Goal: Information Seeking & Learning: Compare options

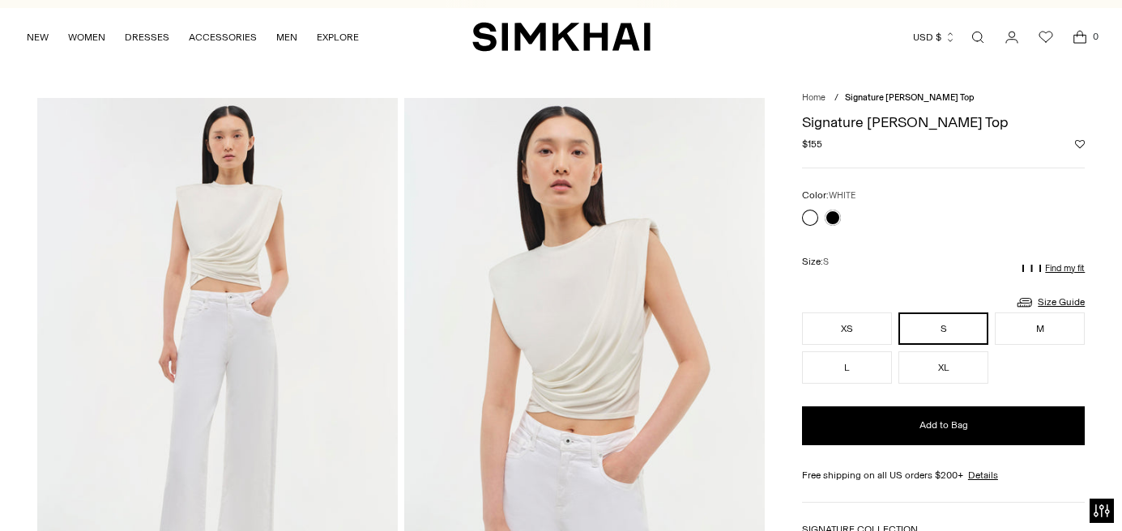
scroll to position [27, 0]
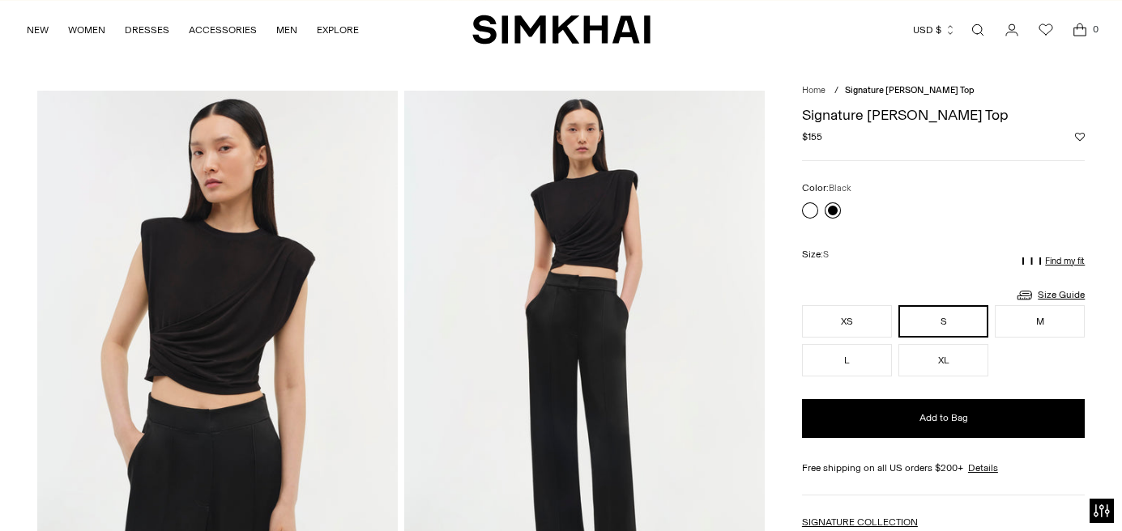
click at [836, 207] on link at bounding box center [833, 211] width 16 height 16
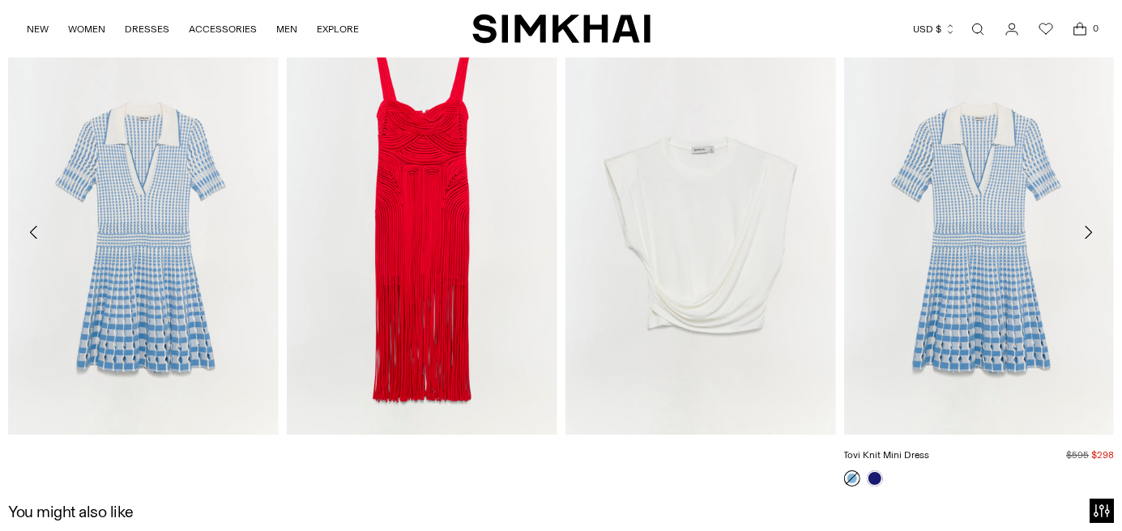
scroll to position [1824, 0]
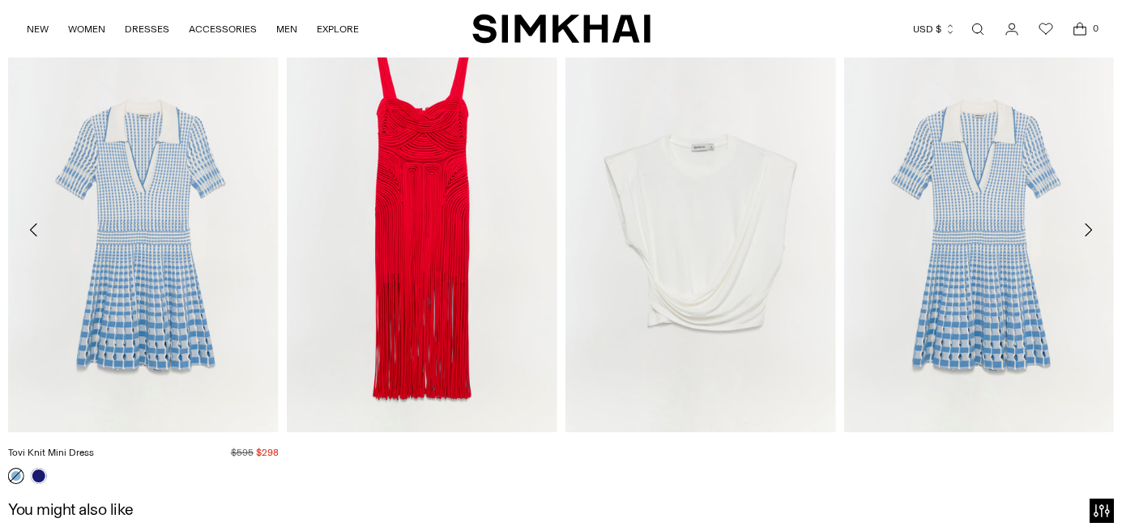
click at [94, 447] on link "Tovi Knit Mini Dress" at bounding box center [51, 452] width 86 height 11
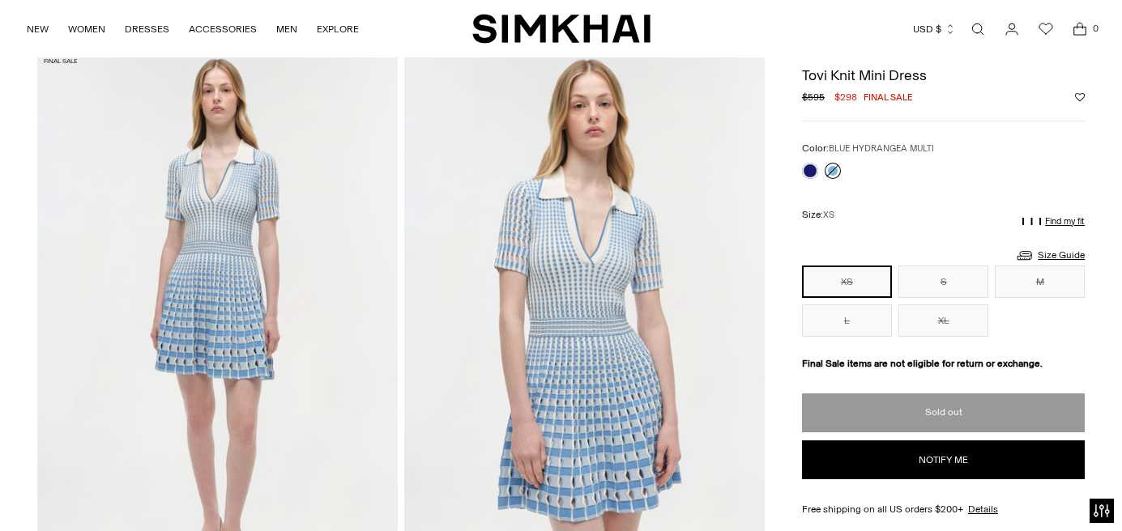
scroll to position [65, 0]
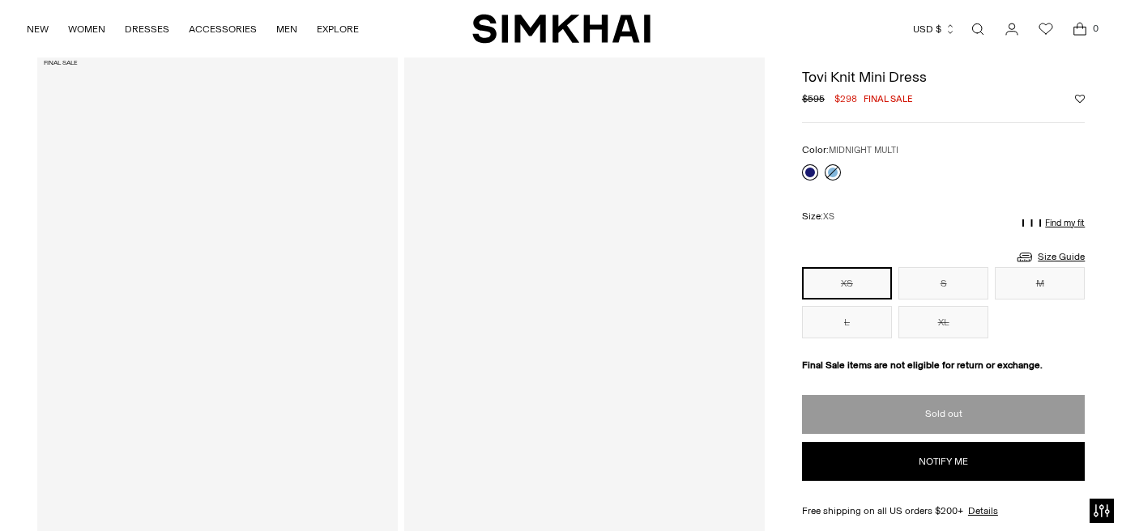
click at [808, 170] on link at bounding box center [810, 172] width 16 height 16
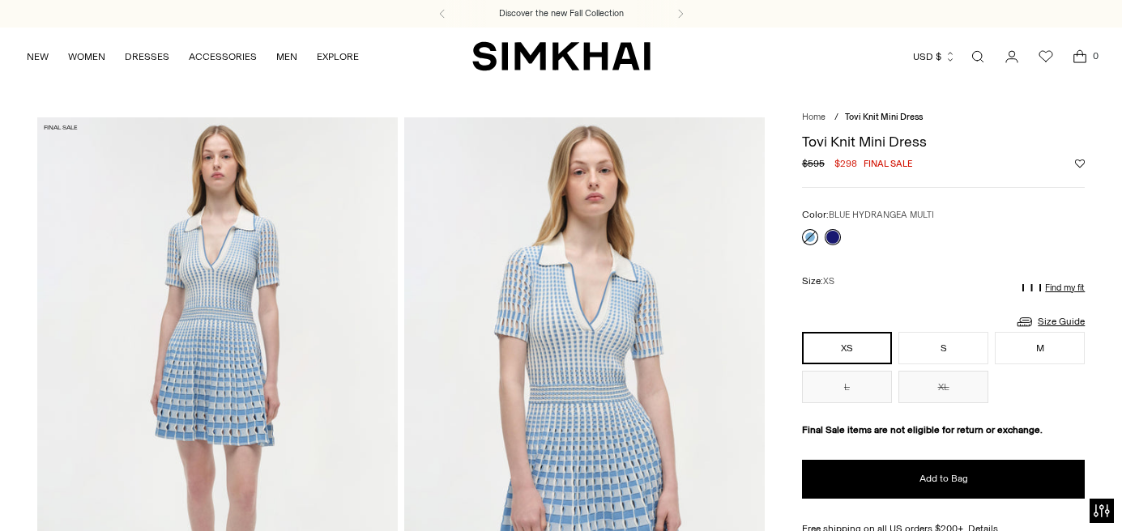
click at [814, 237] on link at bounding box center [810, 237] width 16 height 16
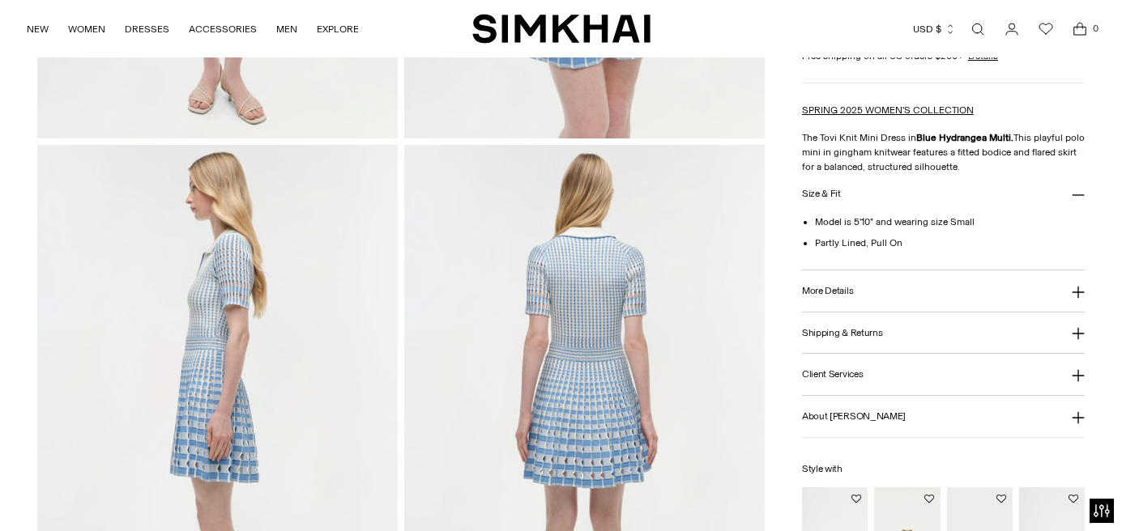
scroll to position [524, 0]
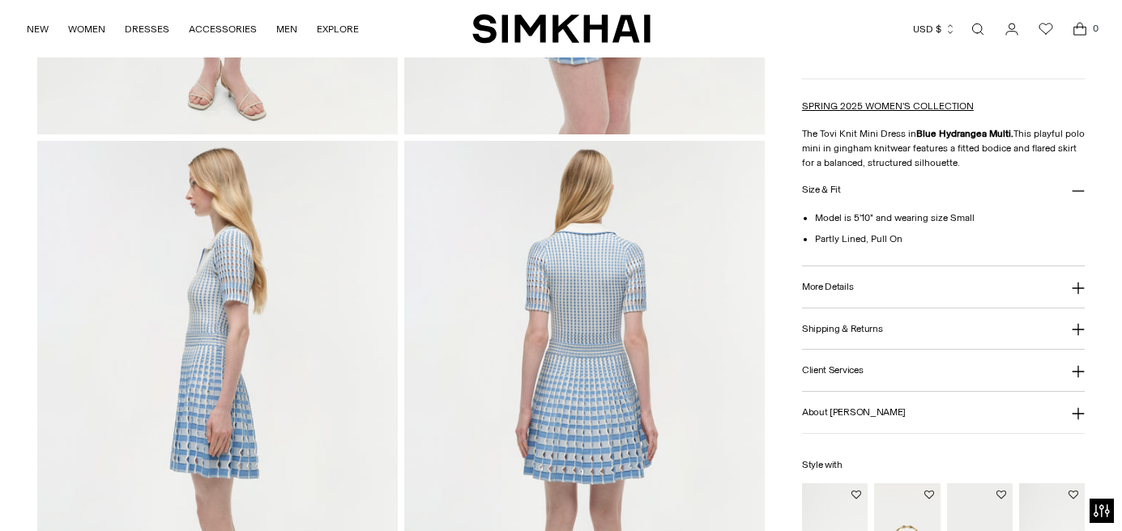
click at [849, 275] on button "More Details" at bounding box center [943, 287] width 283 height 41
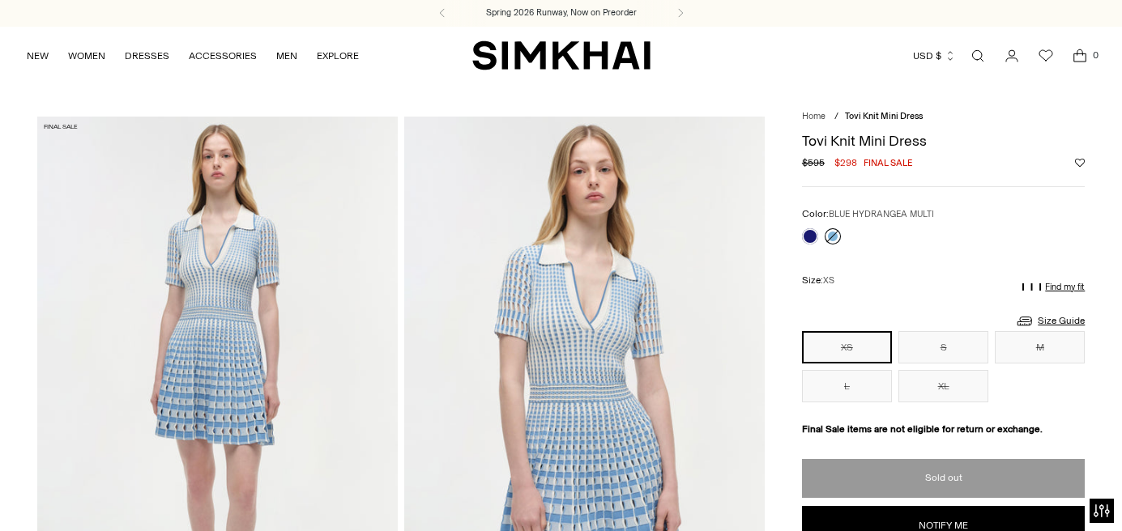
scroll to position [0, 0]
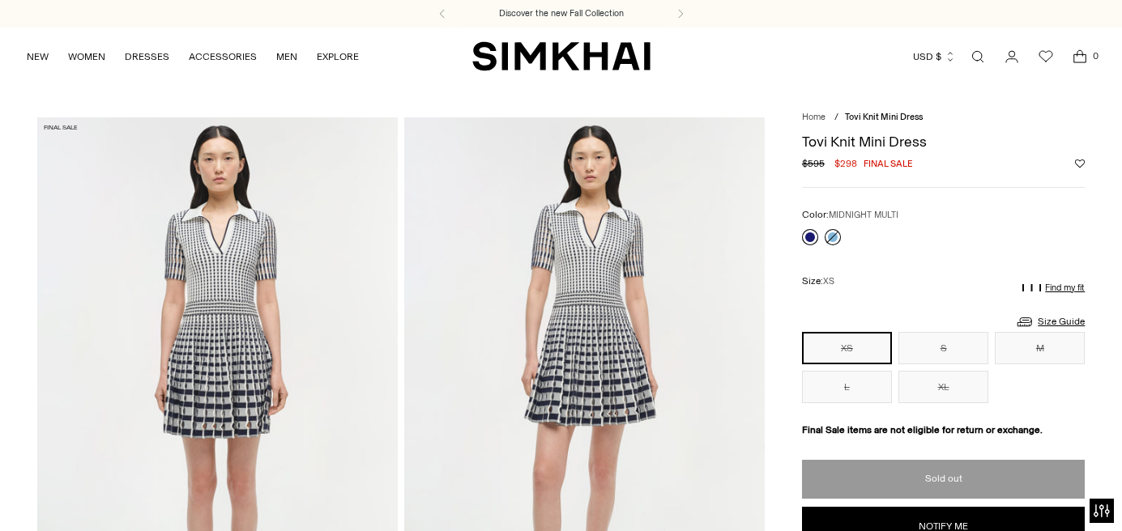
click at [807, 240] on link at bounding box center [810, 237] width 16 height 16
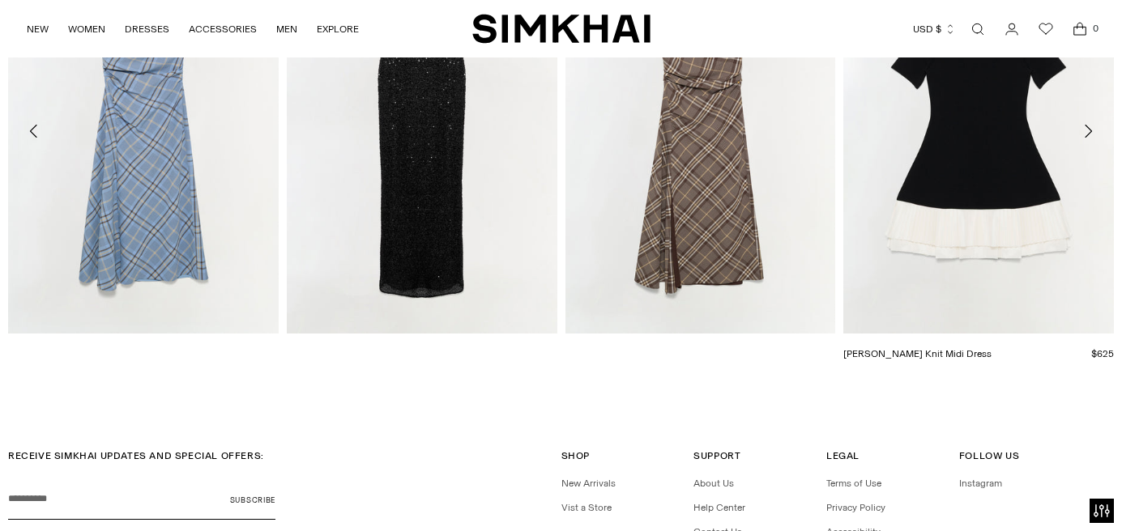
scroll to position [2419, 0]
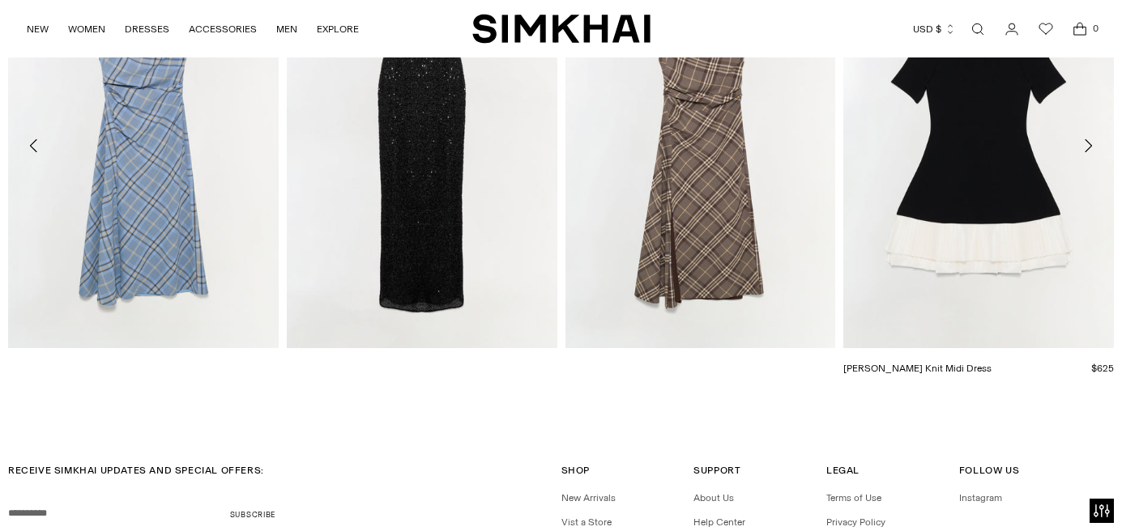
click at [959, 363] on link "[PERSON_NAME] Knit Midi Dress" at bounding box center [917, 368] width 148 height 11
